Goal: Task Accomplishment & Management: Manage account settings

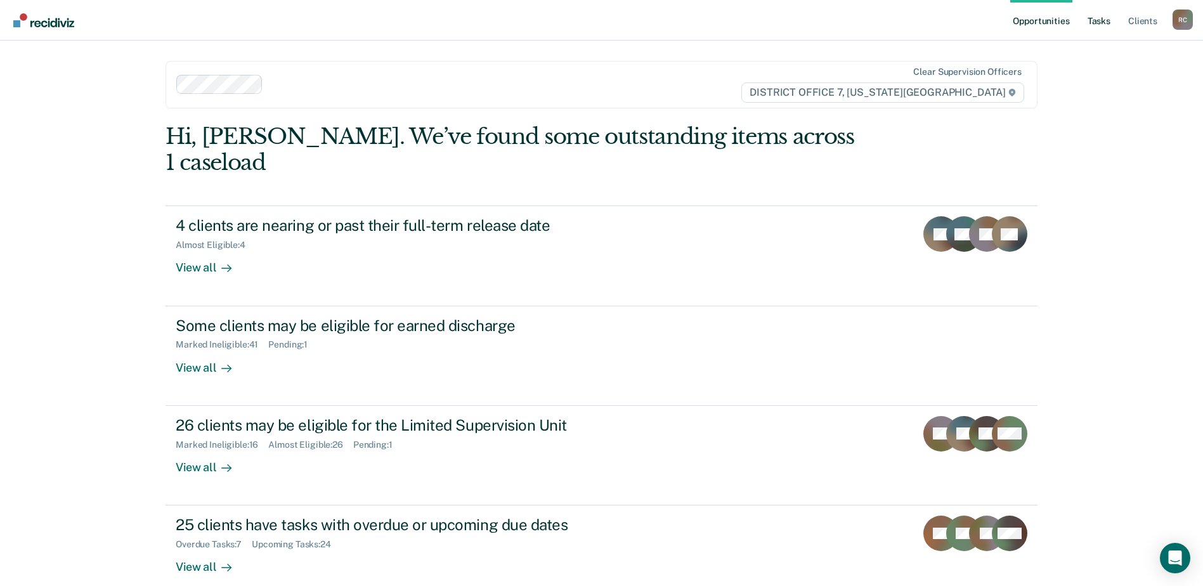
click at [1090, 23] on link "Tasks" at bounding box center [1099, 20] width 28 height 41
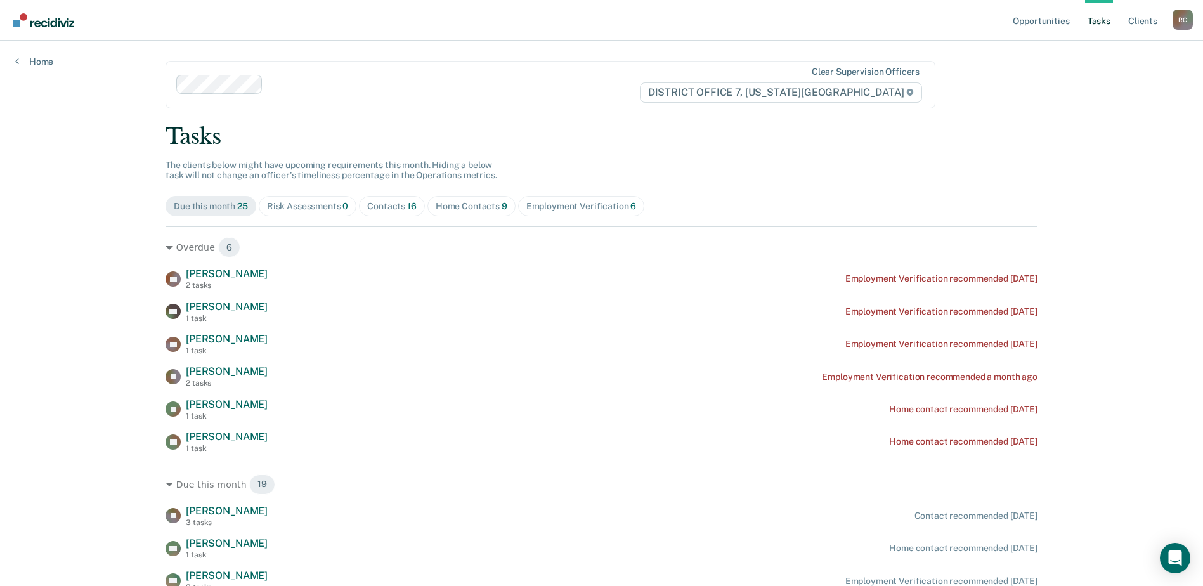
click at [493, 204] on div "Home Contacts 9" at bounding box center [472, 206] width 72 height 11
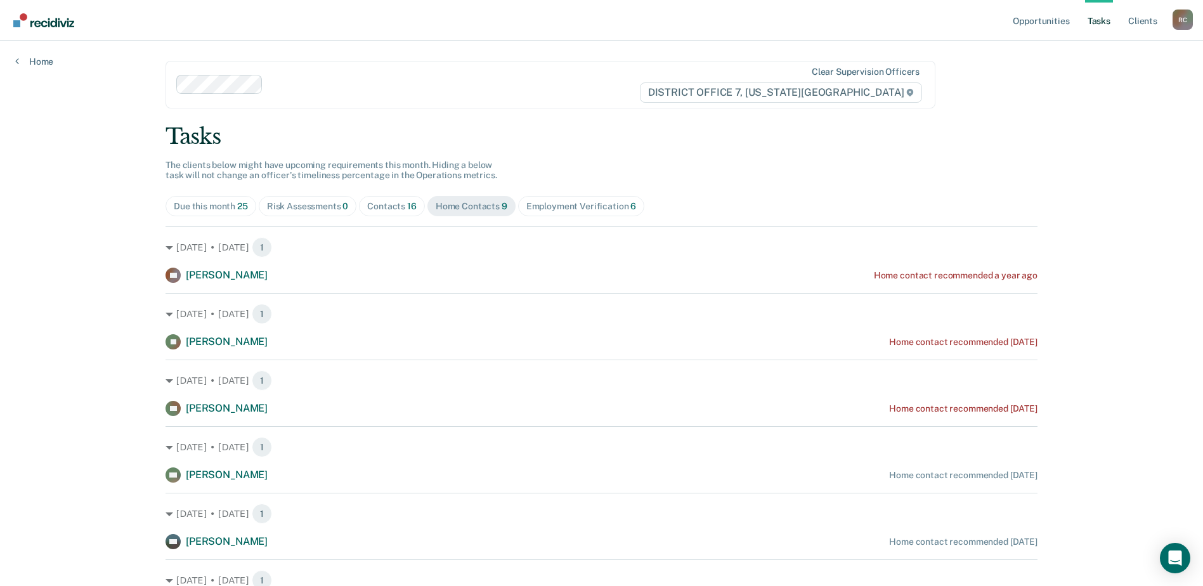
click at [385, 208] on div "Contacts 16" at bounding box center [391, 206] width 49 height 11
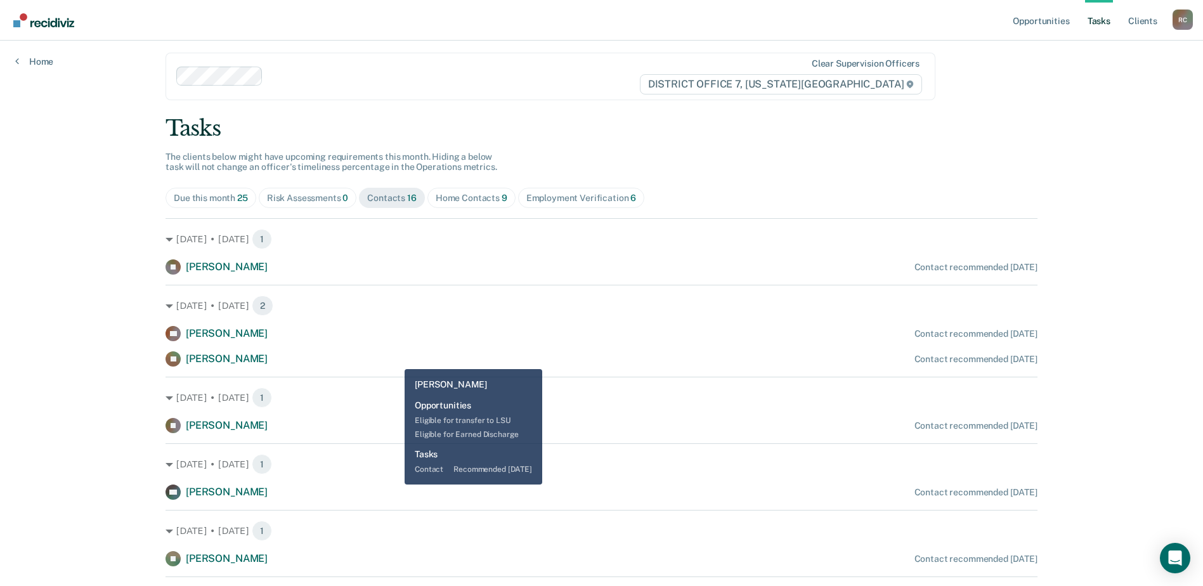
scroll to position [127, 0]
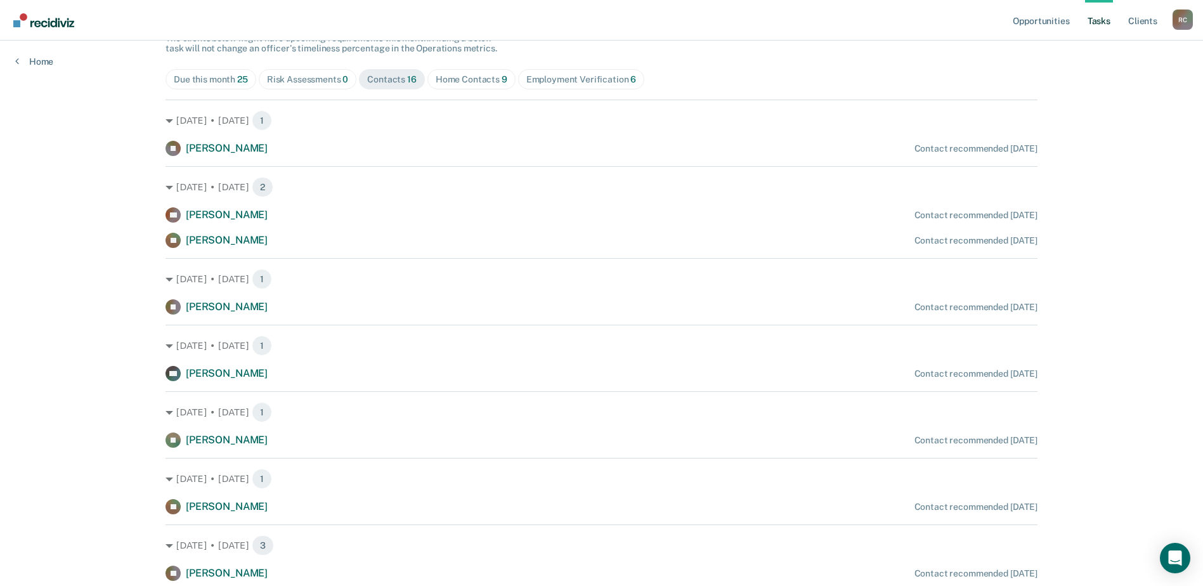
click at [261, 245] on div "[PERSON_NAME] [PERSON_NAME] Conan Contact recommended [DATE]" at bounding box center [601, 240] width 872 height 15
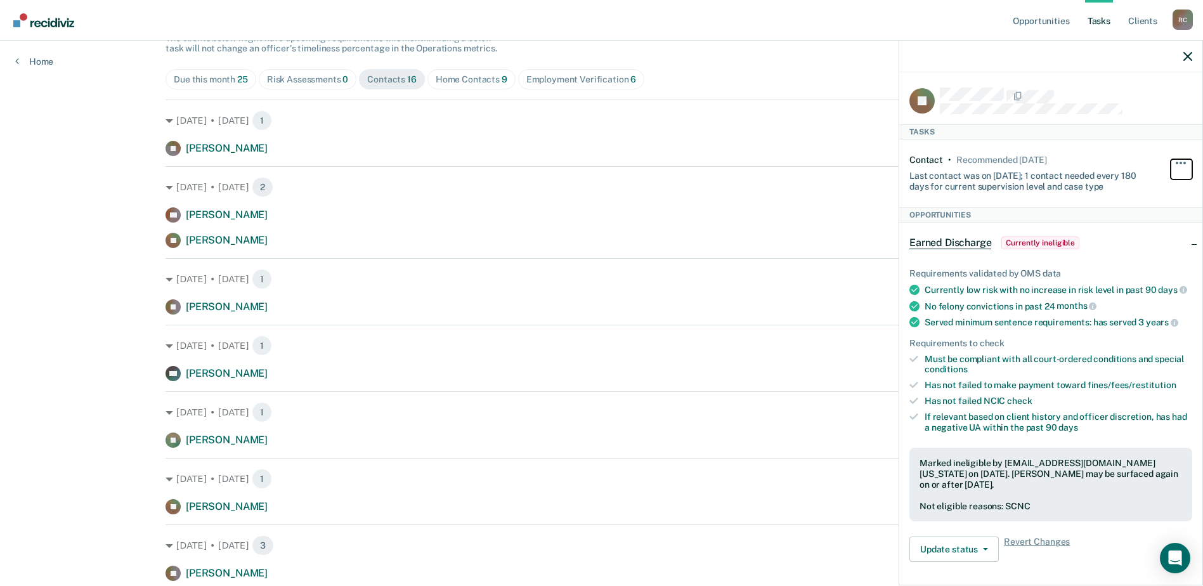
click at [1170, 160] on button "button" at bounding box center [1181, 169] width 22 height 20
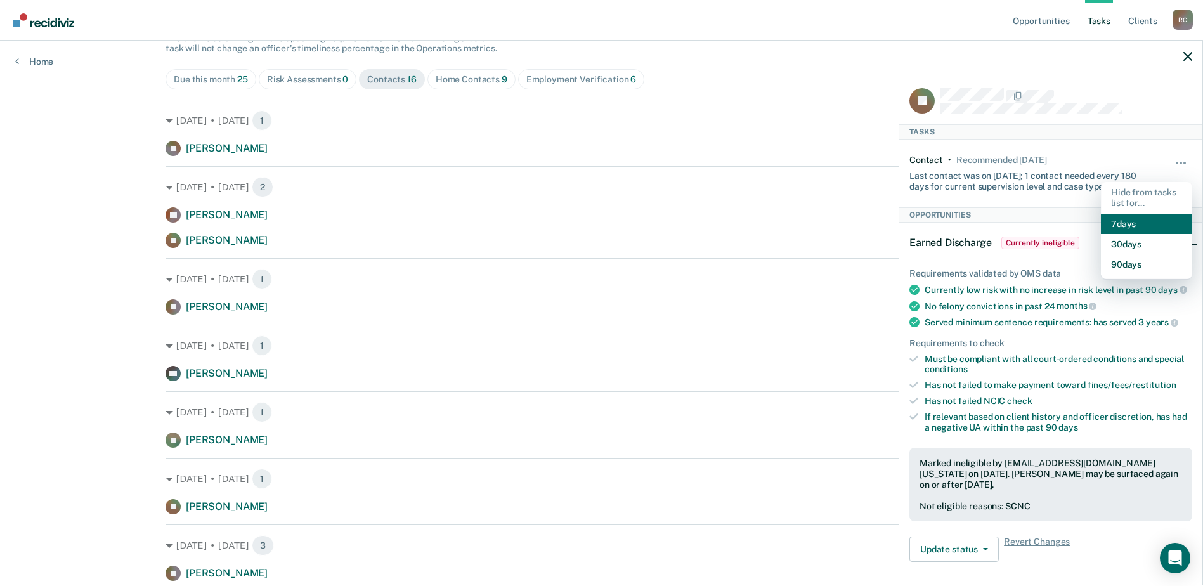
click at [1130, 224] on button "7 days" at bounding box center [1146, 224] width 91 height 20
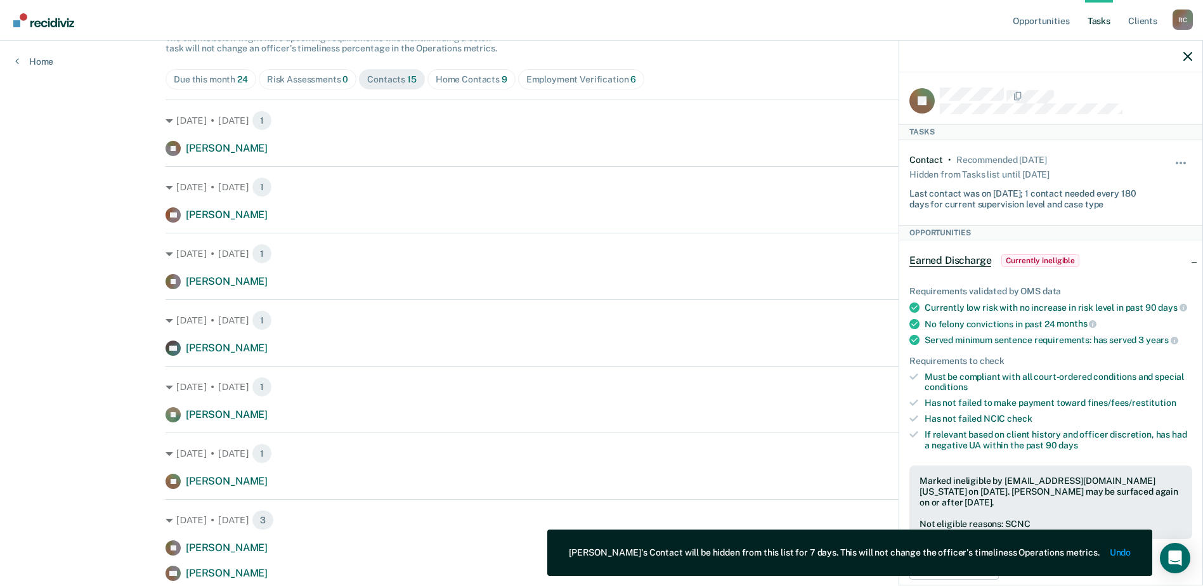
click at [343, 223] on div "CB [PERSON_NAME] Contact recommended [DATE]" at bounding box center [601, 214] width 872 height 15
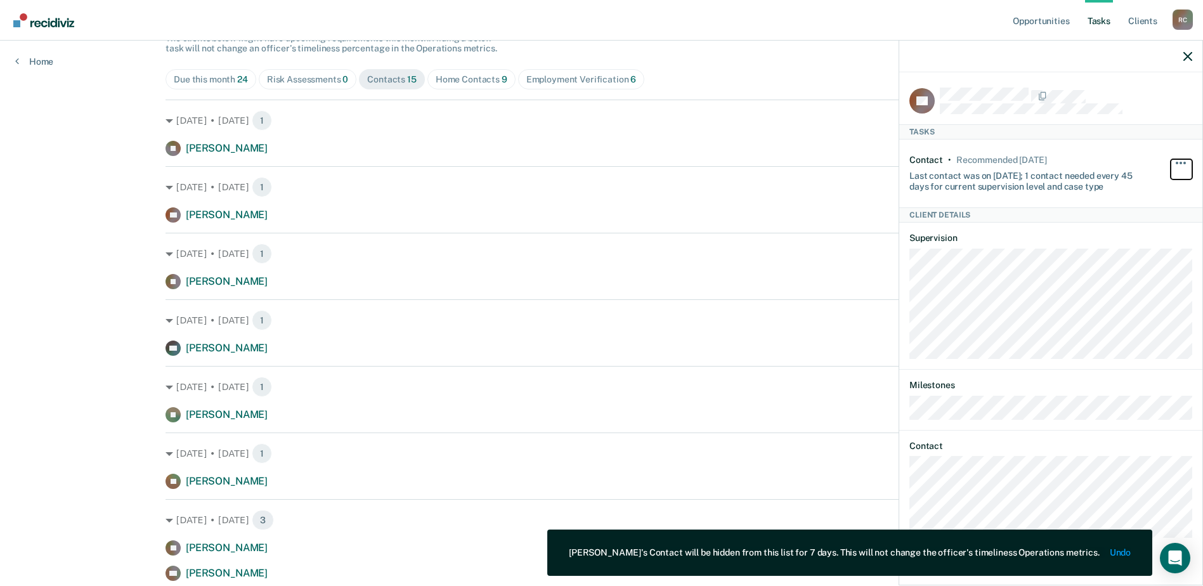
click at [1185, 160] on button "button" at bounding box center [1181, 169] width 22 height 20
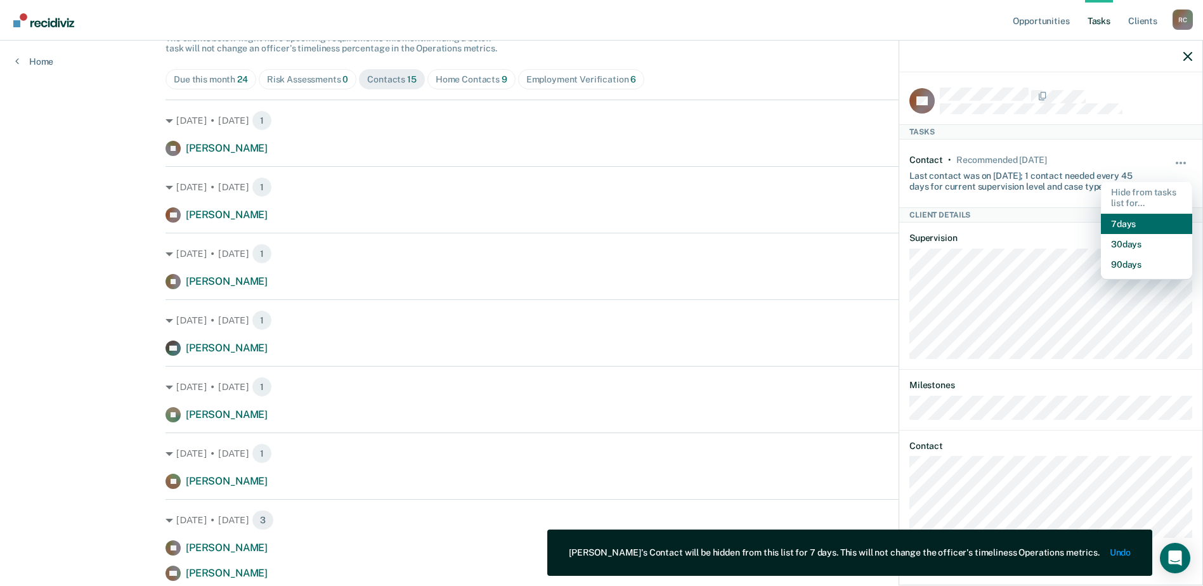
click at [1116, 219] on button "7 days" at bounding box center [1146, 224] width 91 height 20
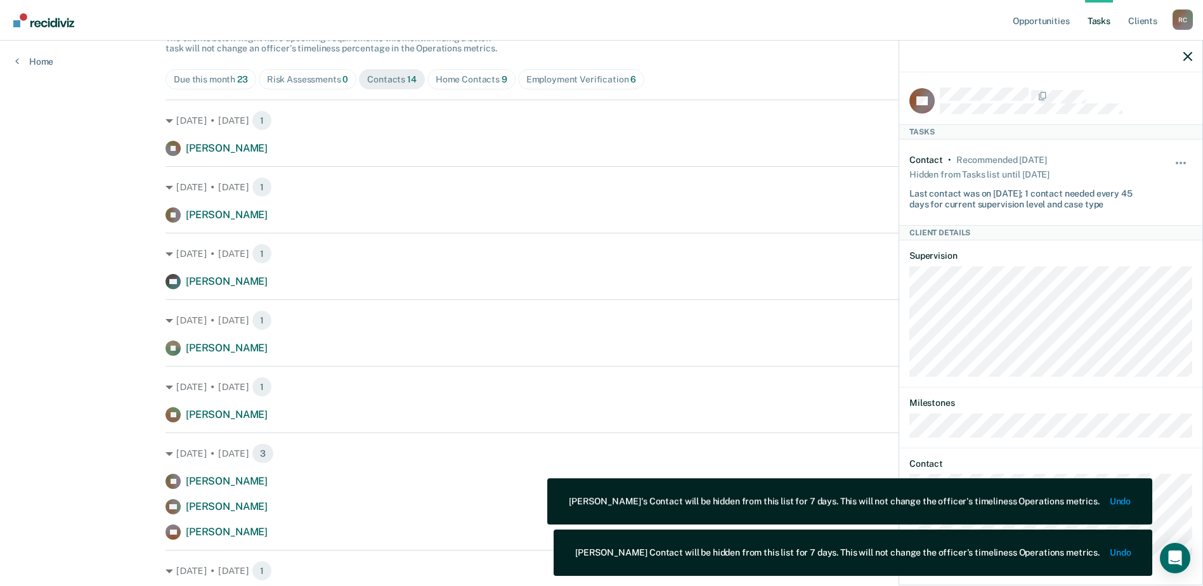
click at [80, 236] on div "Opportunities Tasks Client s [GEOGRAPHIC_DATA][PERSON_NAME] Profile How it work…" at bounding box center [601, 410] width 1203 height 1075
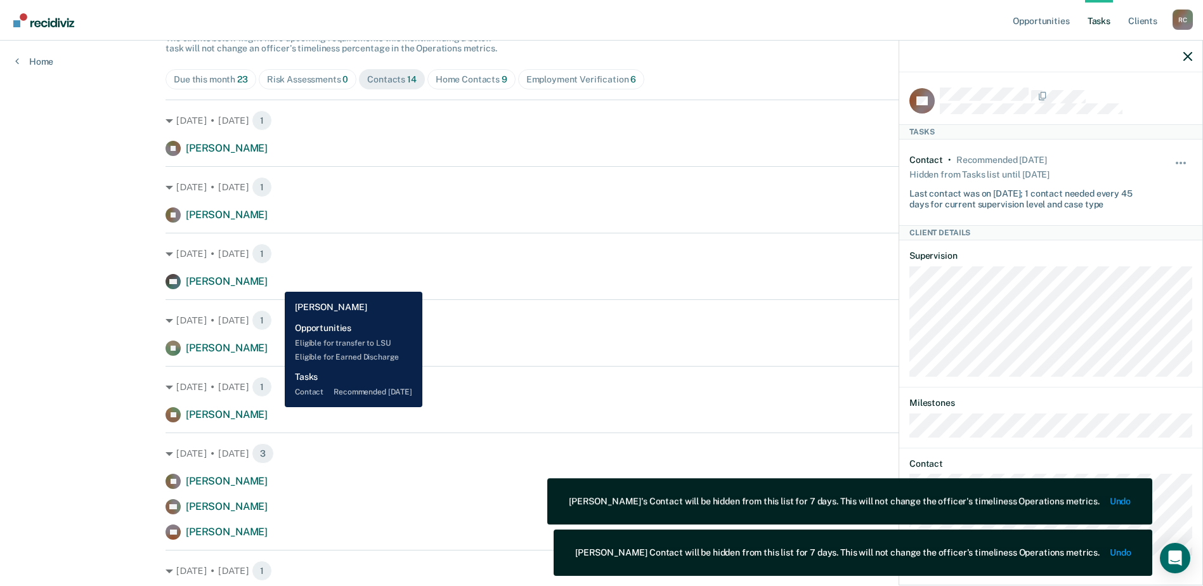
click at [275, 282] on div "KO [PERSON_NAME] Contact recommended [DATE]" at bounding box center [601, 281] width 872 height 15
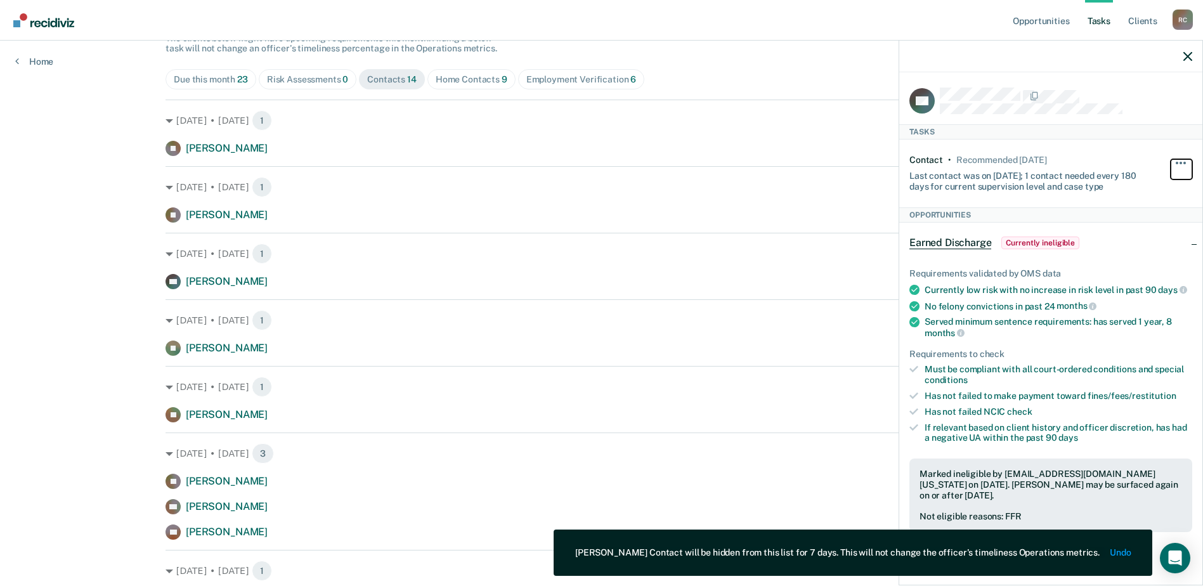
click at [1171, 159] on button "button" at bounding box center [1181, 169] width 22 height 20
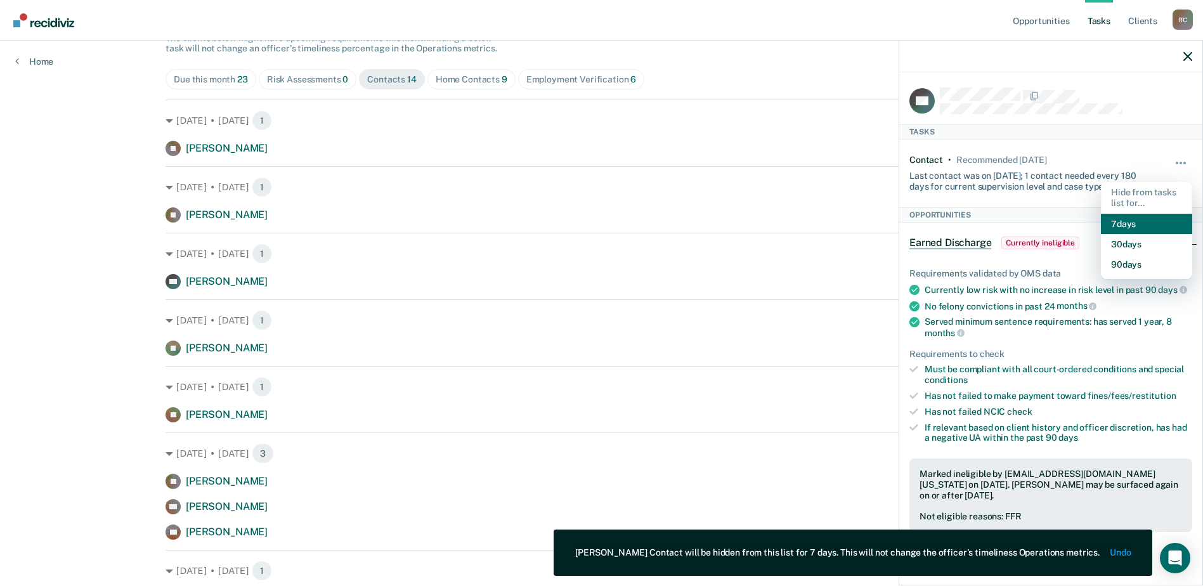
click at [1125, 219] on button "7 days" at bounding box center [1146, 224] width 91 height 20
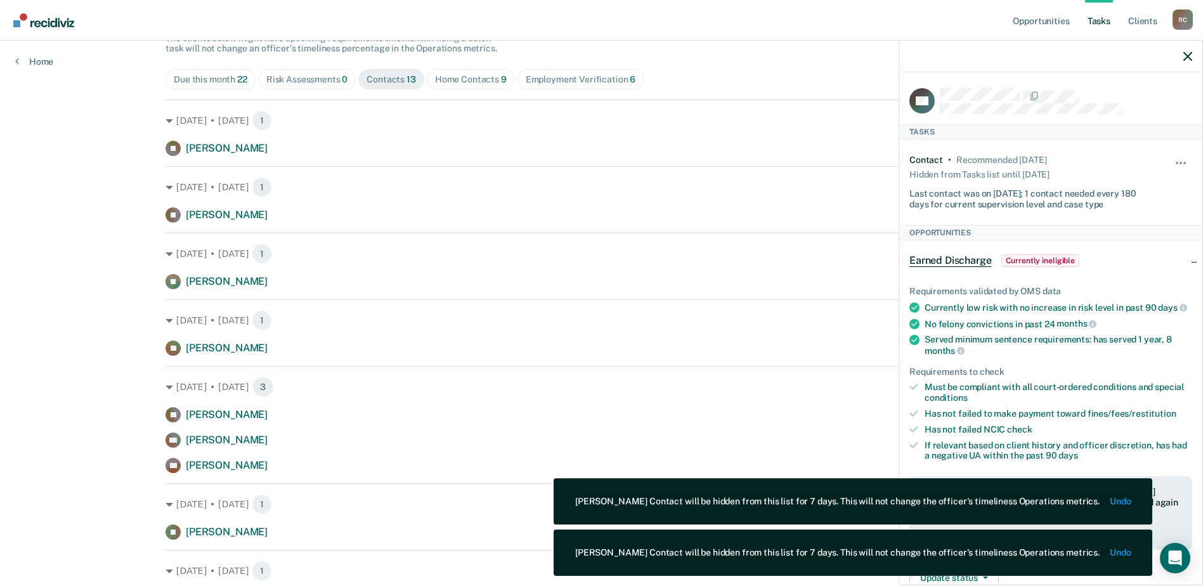
click at [126, 245] on div "Opportunities Tasks Client s [GEOGRAPHIC_DATA][PERSON_NAME] Profile How it work…" at bounding box center [601, 377] width 1203 height 1009
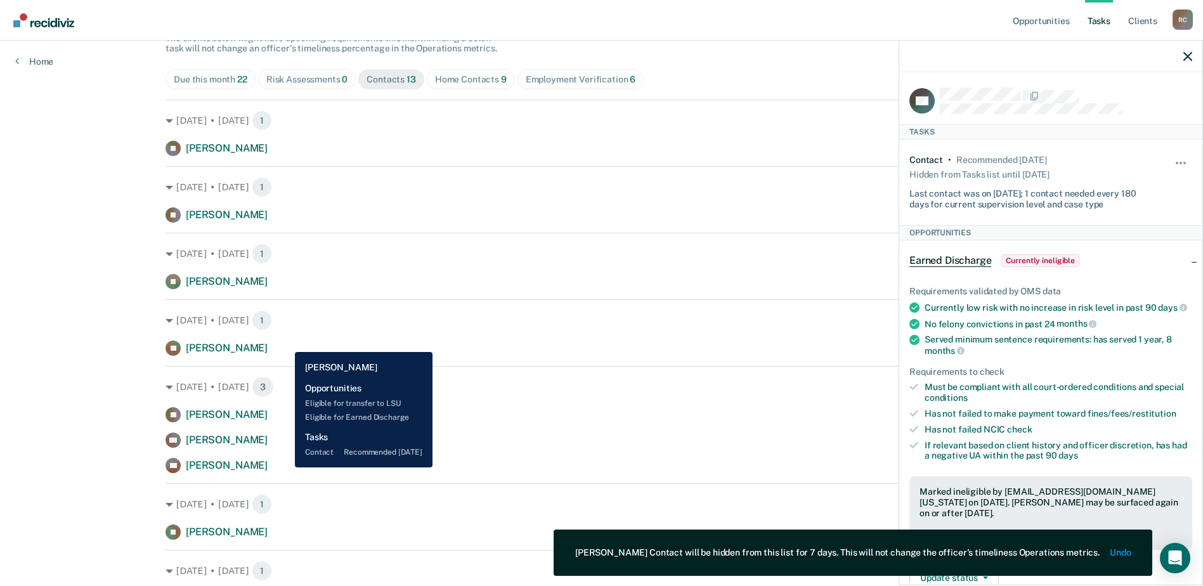
click at [285, 347] on div "[PERSON_NAME] [PERSON_NAME] Contact recommended [DATE]" at bounding box center [601, 347] width 872 height 15
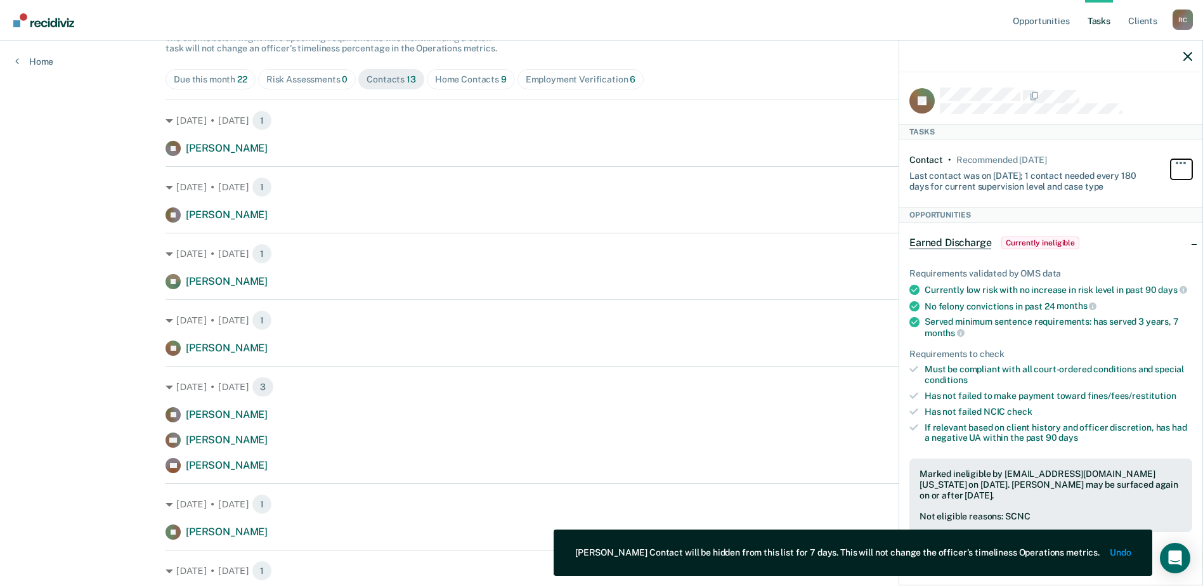
click at [1177, 159] on button "button" at bounding box center [1181, 169] width 22 height 20
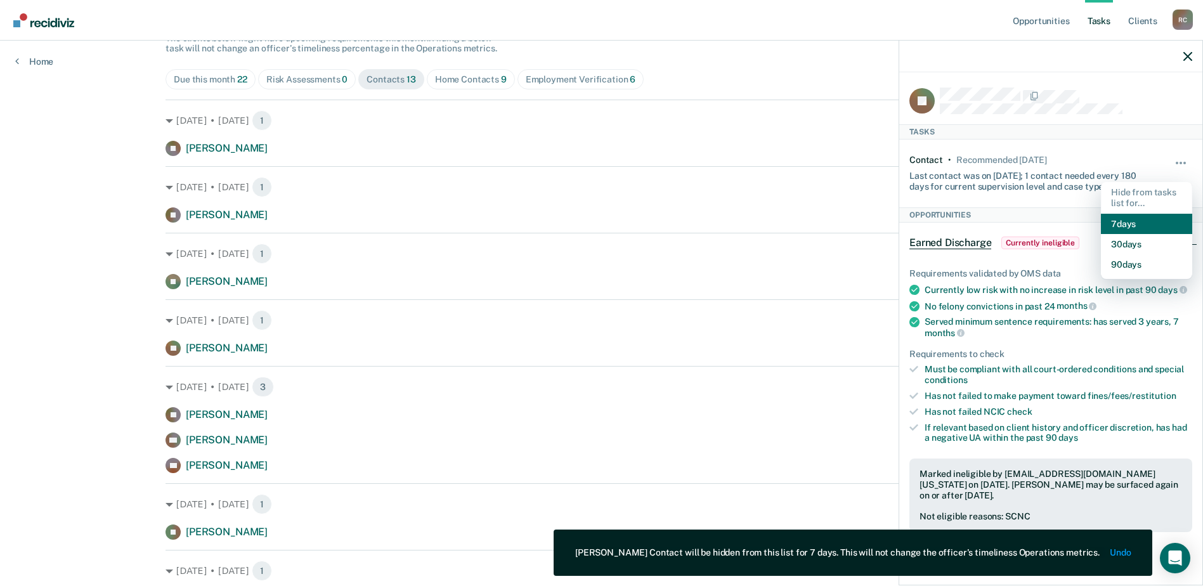
click at [1113, 217] on button "7 days" at bounding box center [1146, 224] width 91 height 20
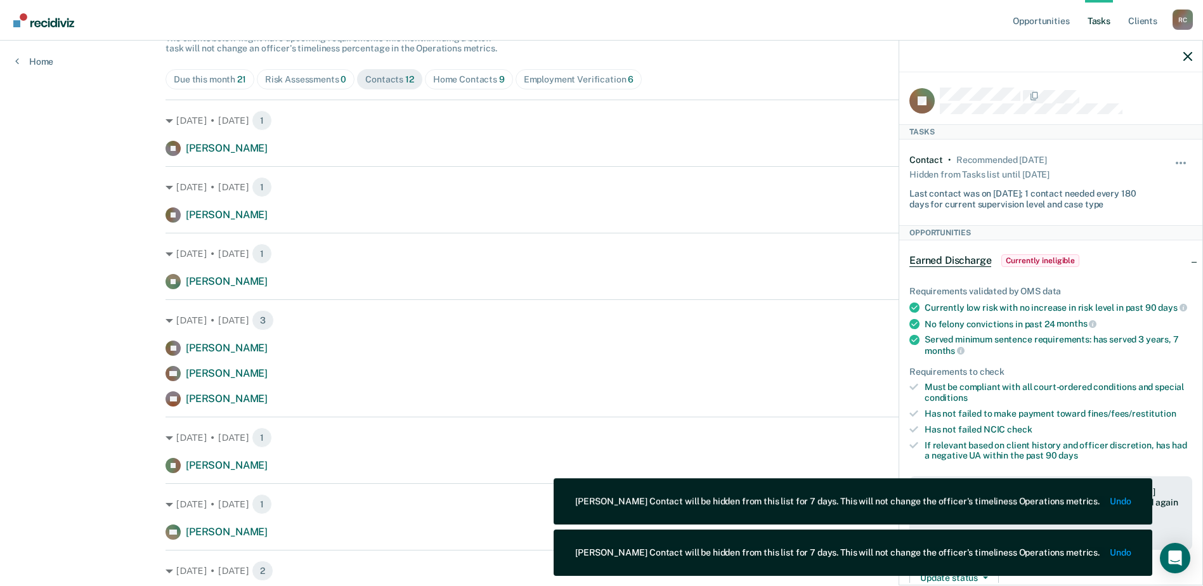
click at [46, 282] on div "Opportunities Tasks Client s [GEOGRAPHIC_DATA][PERSON_NAME] Profile How it work…" at bounding box center [601, 344] width 1203 height 942
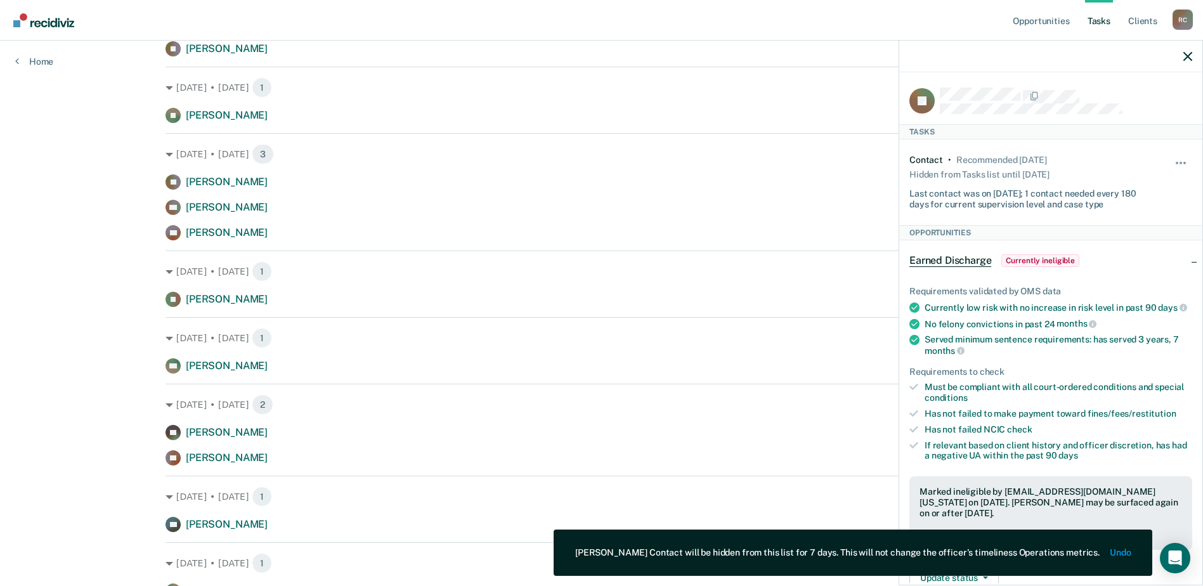
scroll to position [0, 0]
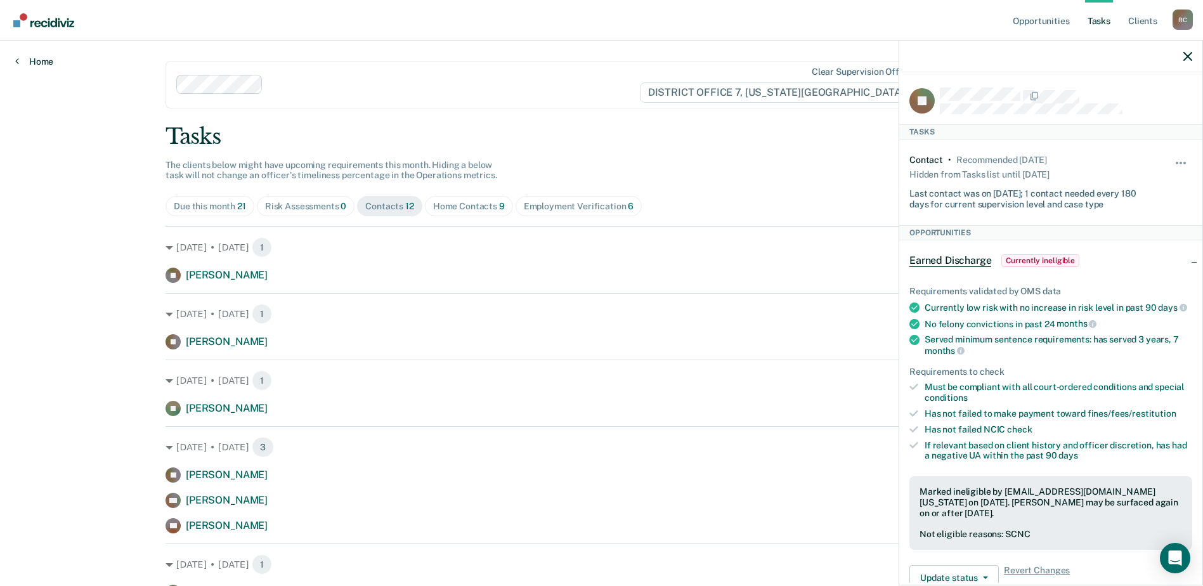
click at [27, 63] on link "Home" at bounding box center [34, 61] width 38 height 11
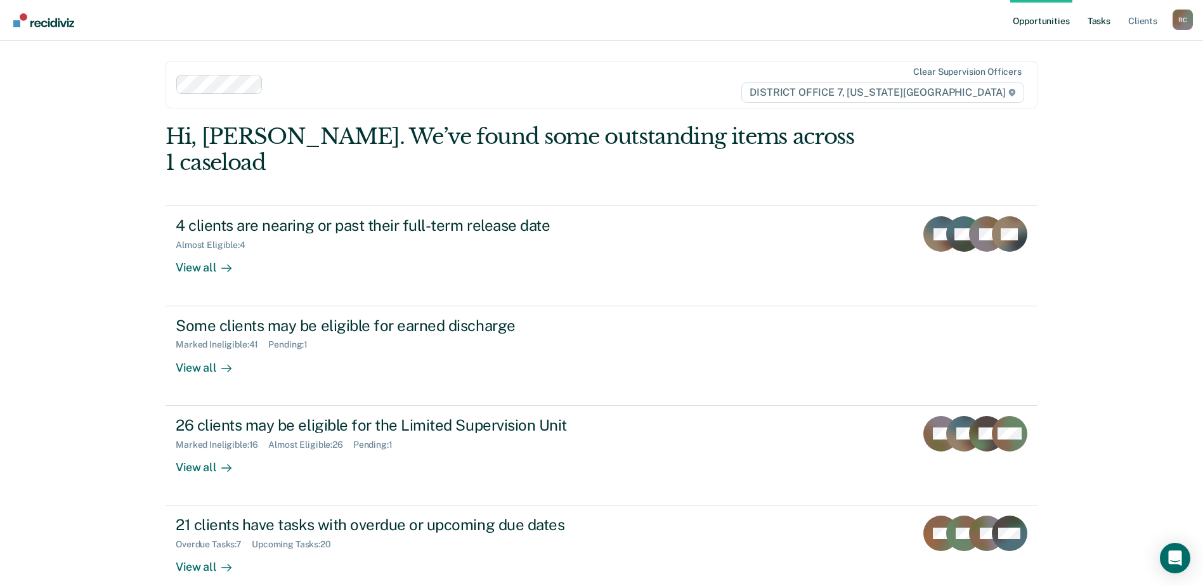
click at [1102, 27] on link "Tasks" at bounding box center [1099, 20] width 28 height 41
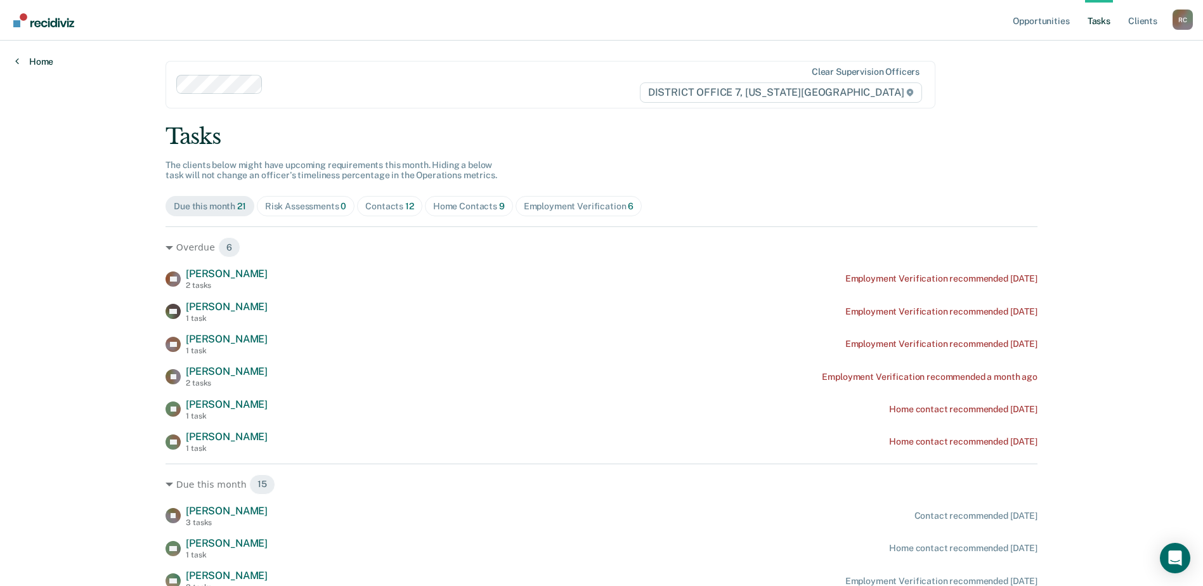
click at [43, 65] on link "Home" at bounding box center [34, 61] width 38 height 11
